Goal: Information Seeking & Learning: Find specific page/section

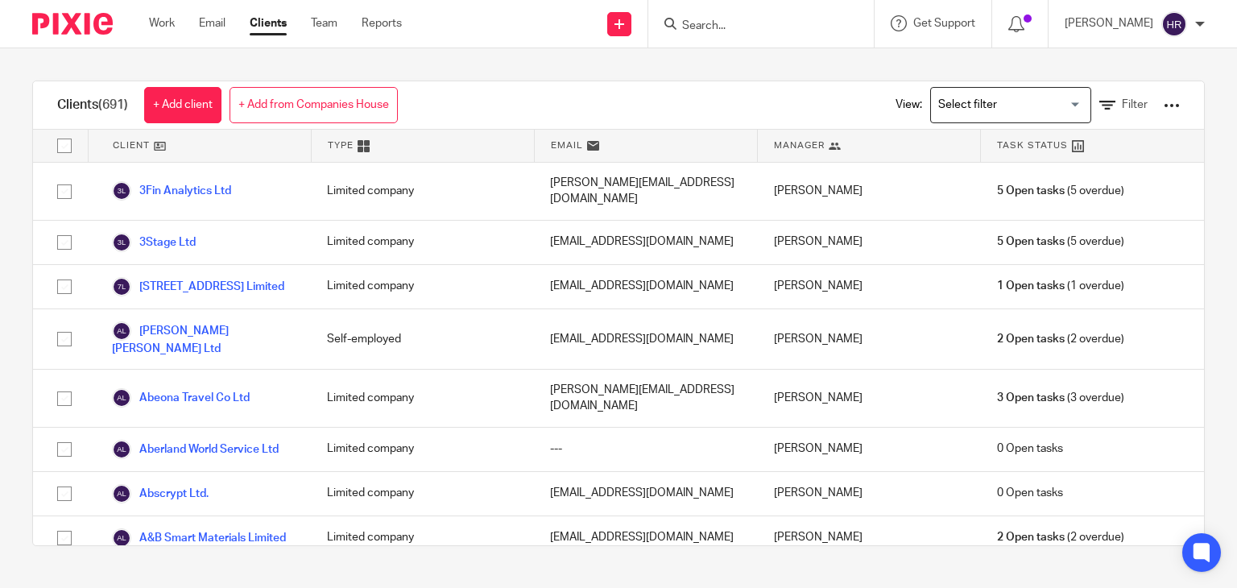
click at [699, 20] on input "Search" at bounding box center [753, 26] width 145 height 15
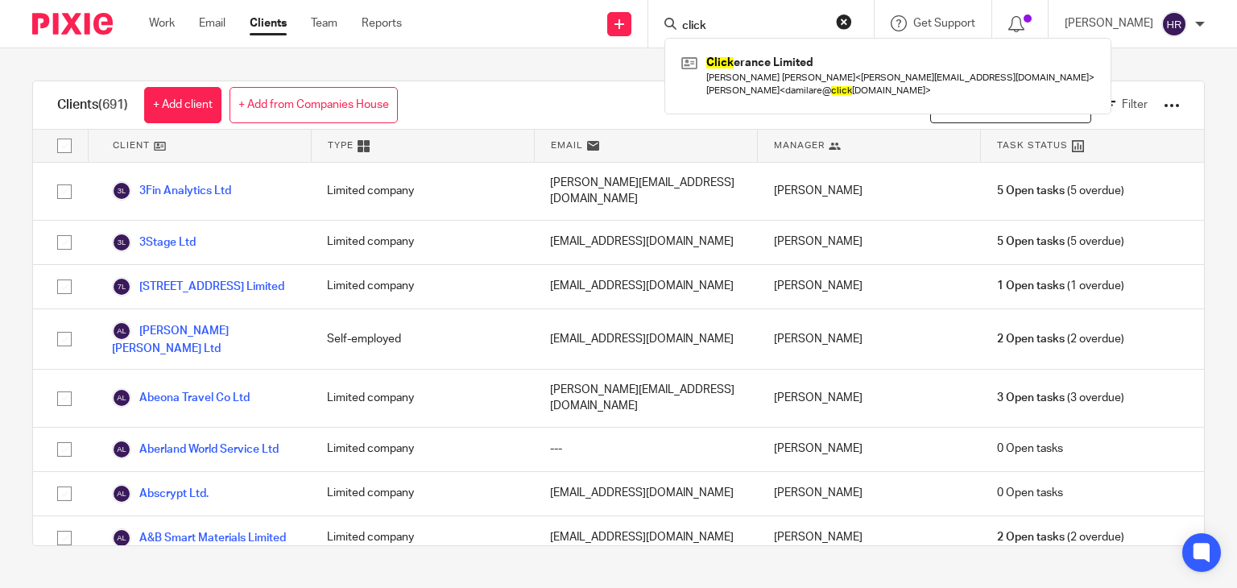
type input "click"
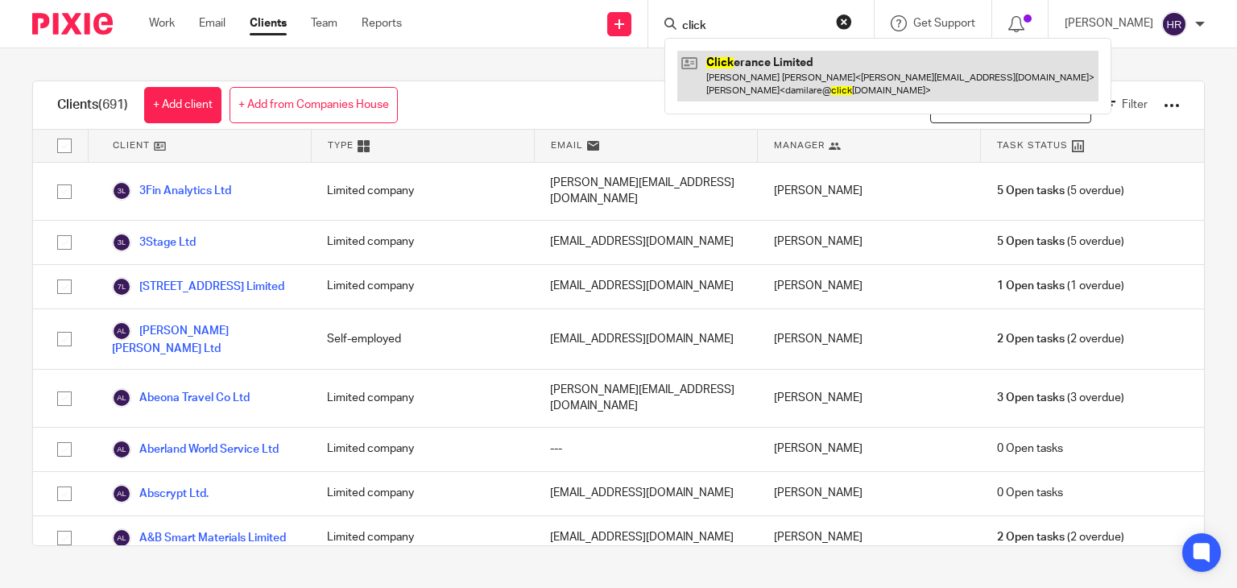
click at [694, 53] on link at bounding box center [888, 76] width 421 height 50
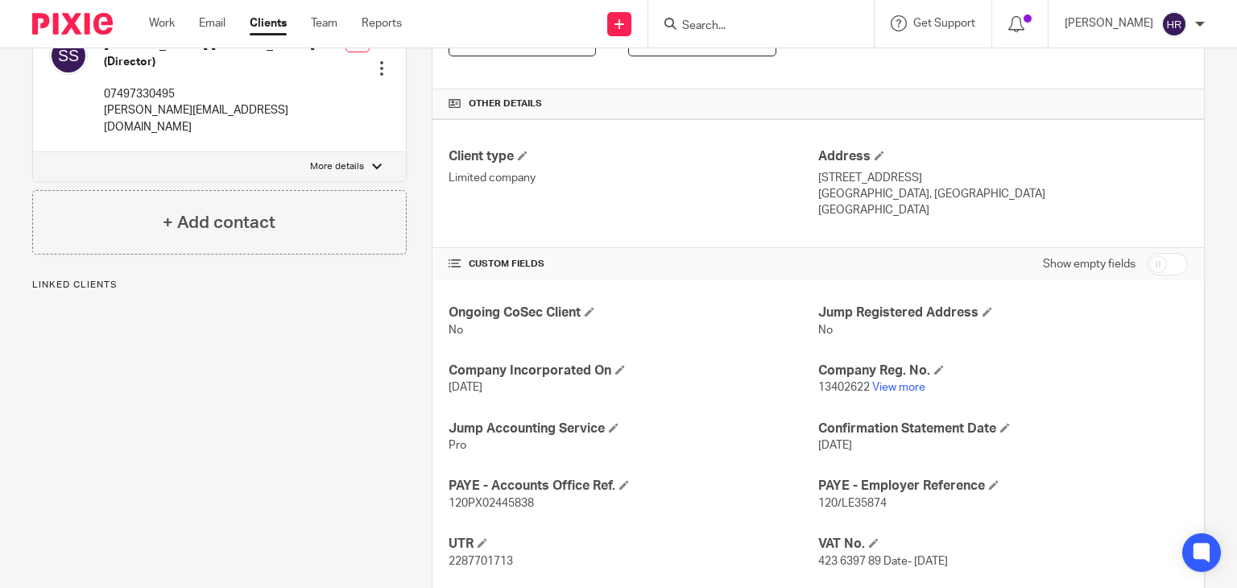
scroll to position [367, 0]
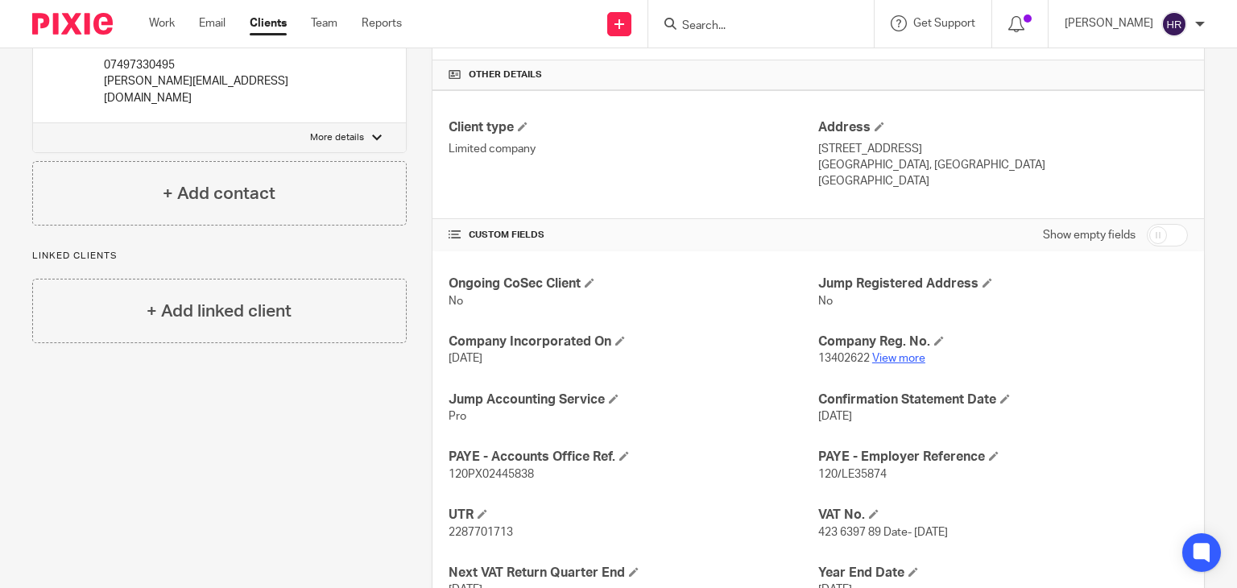
click at [896, 361] on link "View more" at bounding box center [899, 358] width 53 height 11
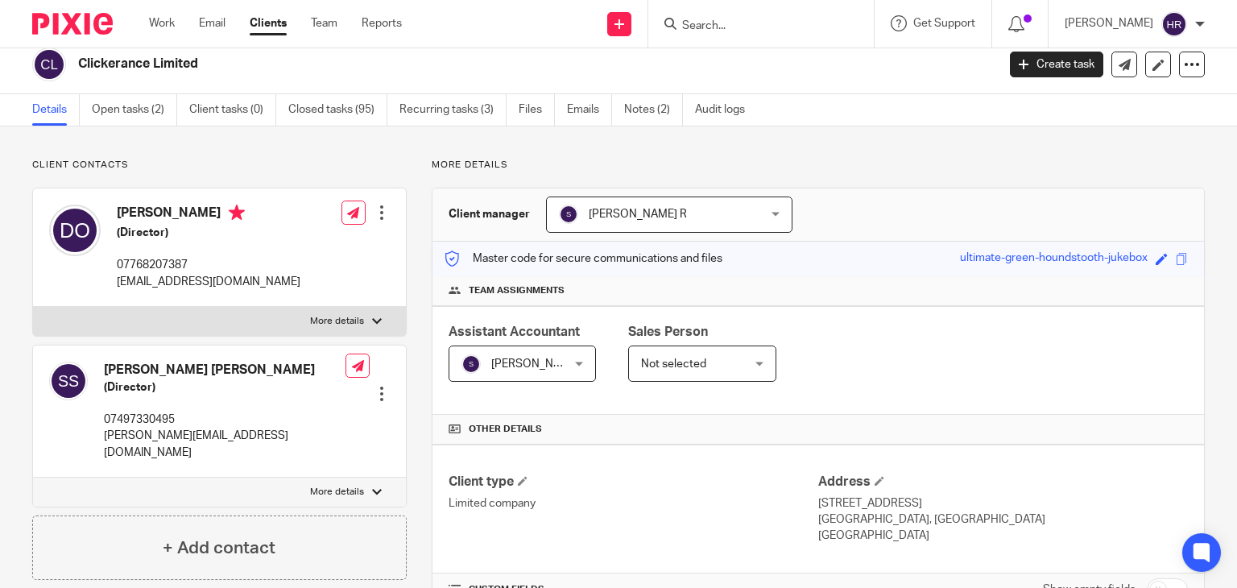
scroll to position [0, 0]
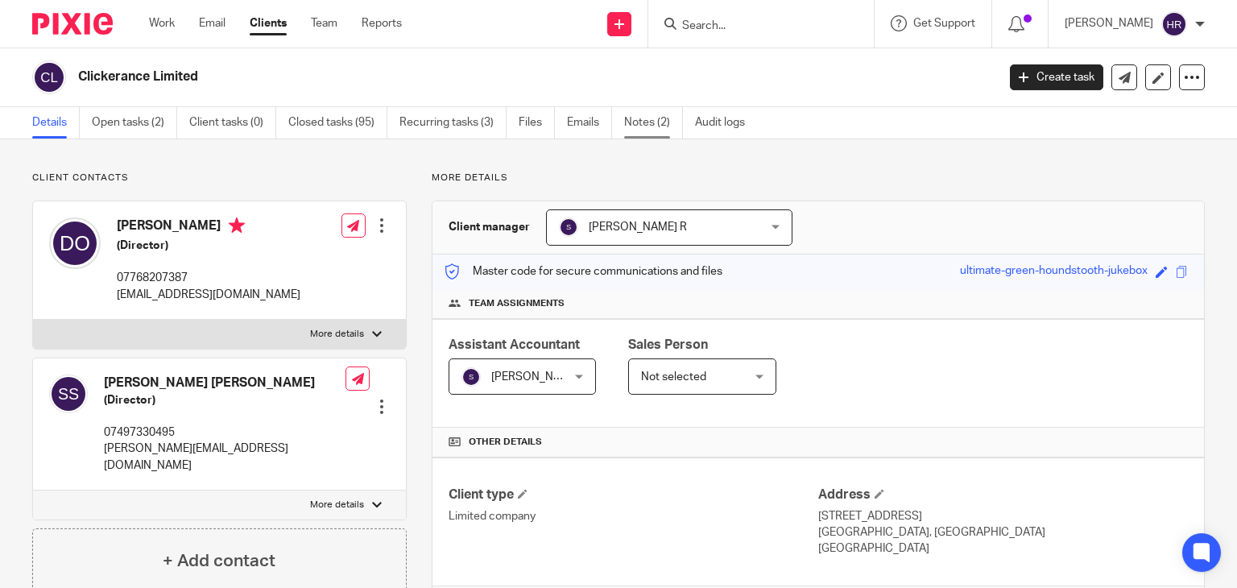
click at [659, 129] on link "Notes (2)" at bounding box center [653, 122] width 59 height 31
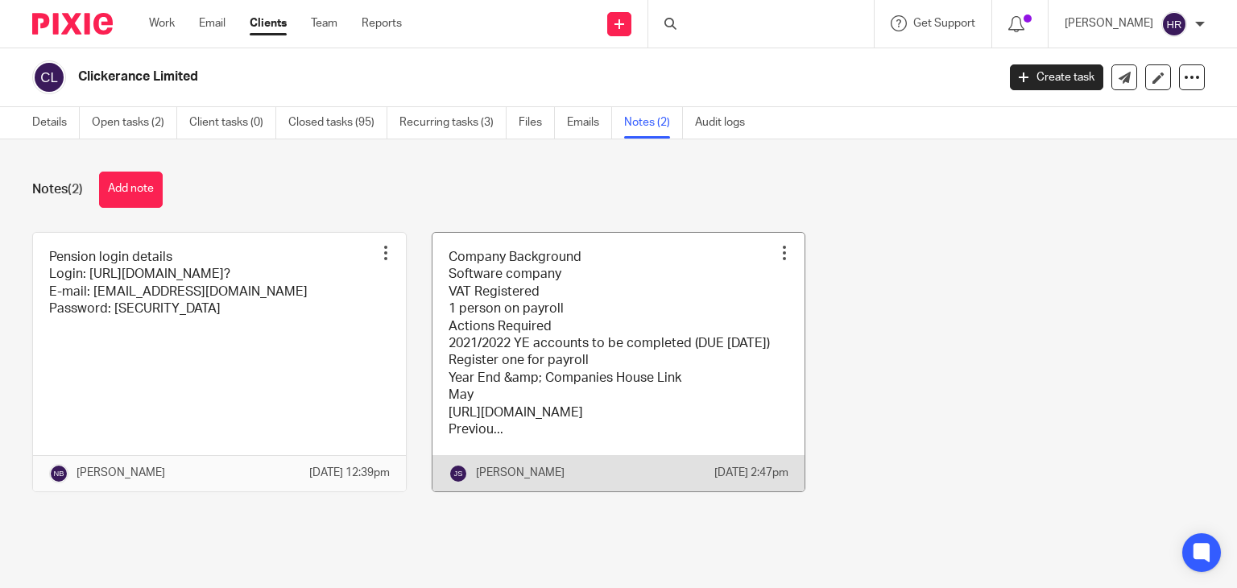
scroll to position [11, 0]
